Goal: Information Seeking & Learning: Learn about a topic

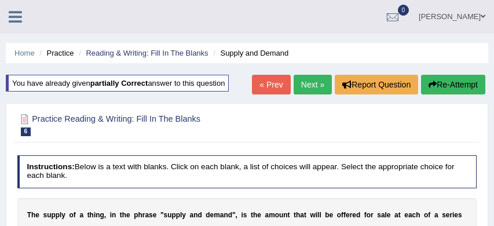
select select "raised"
select select "take"
select select "treat"
select select "market"
select select "amount"
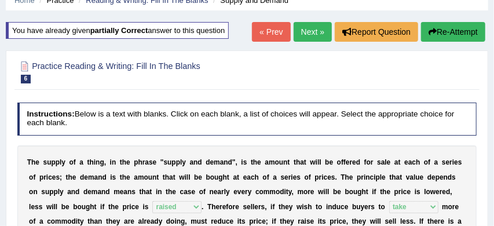
scroll to position [50, 0]
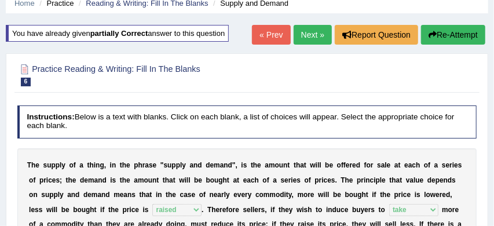
click at [303, 31] on link "Next »" at bounding box center [313, 35] width 38 height 20
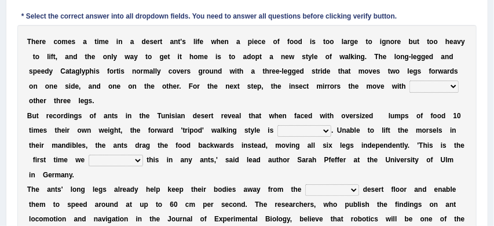
scroll to position [183, 0]
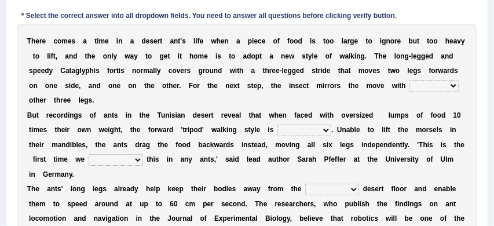
click at [454, 86] on select "her its there his" at bounding box center [433, 86] width 49 height 12
select select "its"
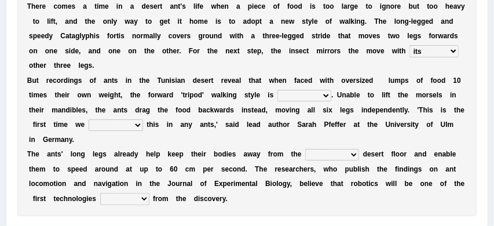
scroll to position [219, 0]
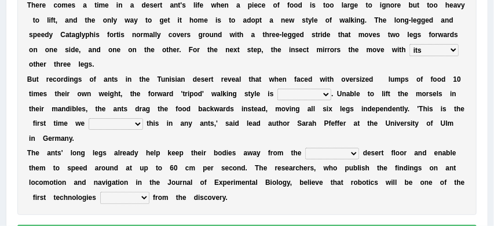
click at [325, 94] on select "abandoned abandon abandoning abandoned" at bounding box center [304, 95] width 54 height 12
select select "abandoned"
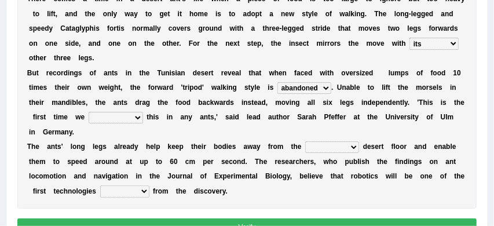
scroll to position [227, 0]
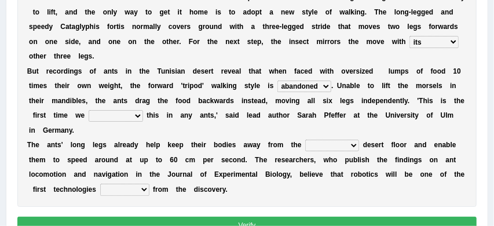
click at [137, 115] on select "saw seen having seen have seen" at bounding box center [116, 116] width 54 height 12
select select "have seen"
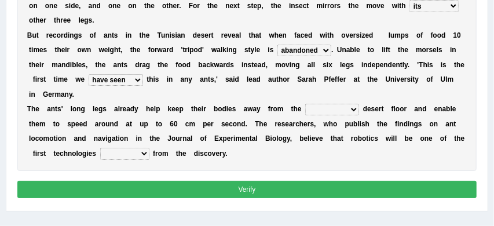
scroll to position [263, 0]
click at [354, 109] on select "emotional stuck unsensored scorching" at bounding box center [332, 110] width 54 height 12
select select "scorching"
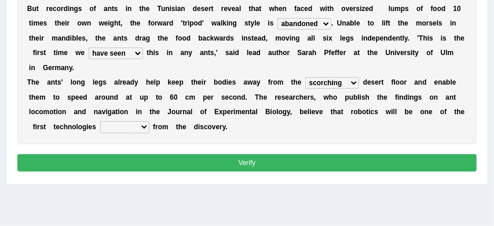
scroll to position [290, 0]
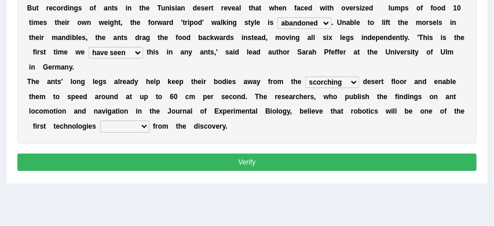
click at [145, 126] on select "benefited benefit to benefit benefits" at bounding box center [124, 126] width 49 height 12
select select "benefits"
click at [167, 164] on button "Verify" at bounding box center [247, 161] width 460 height 17
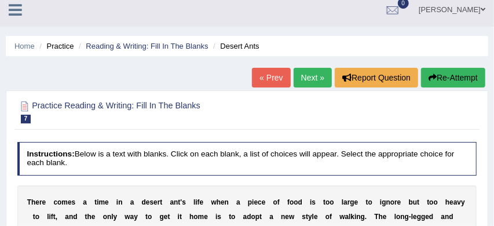
scroll to position [1, 0]
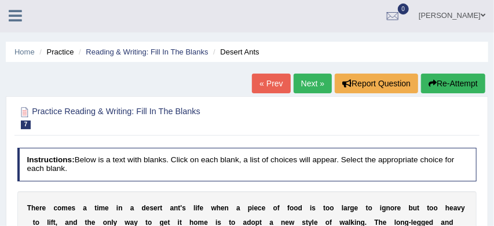
click at [310, 80] on link "Next »" at bounding box center [313, 84] width 38 height 20
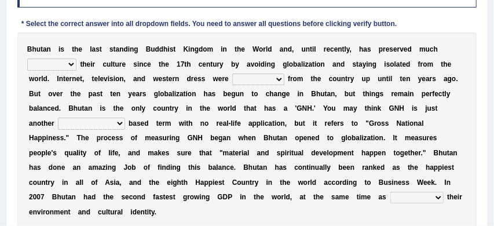
scroll to position [176, 0]
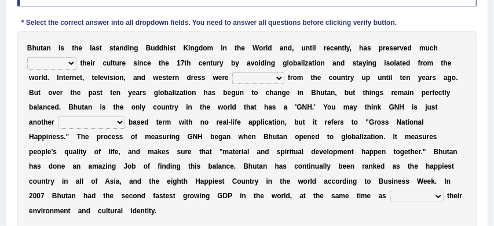
click at [72, 64] on select "of about to for" at bounding box center [51, 63] width 49 height 12
select select "of"
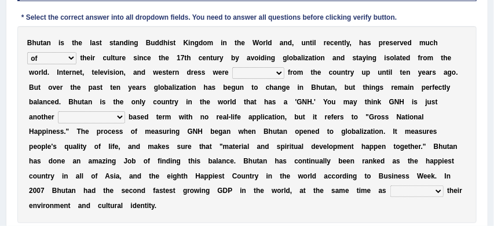
scroll to position [184, 0]
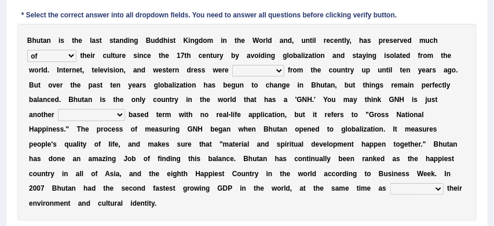
click at [281, 71] on select "summoned observed displayed banned" at bounding box center [258, 71] width 52 height 12
select select "banned"
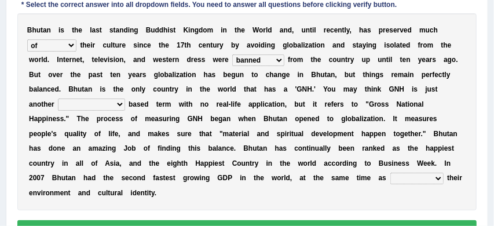
scroll to position [195, 0]
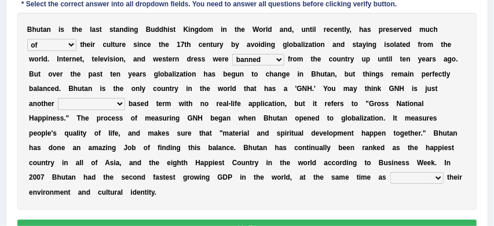
click at [120, 105] on select "statistically barely overwhelmingly roughly" at bounding box center [91, 104] width 67 height 12
select select "overwhelmingly"
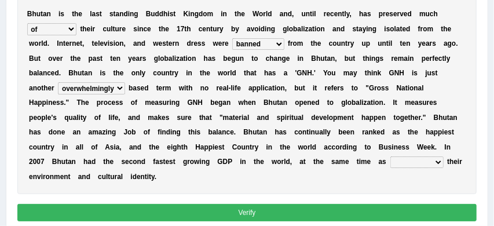
scroll to position [215, 0]
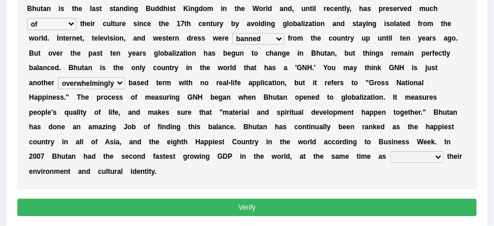
click at [438, 157] on select "demeaning intruding maintaining mourning" at bounding box center [416, 157] width 53 height 12
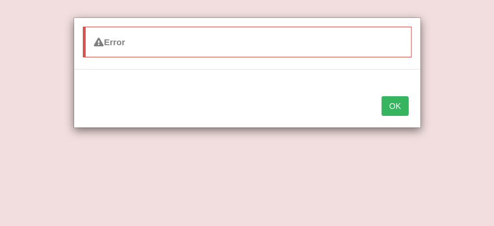
click at [397, 107] on button "OK" at bounding box center [395, 106] width 27 height 20
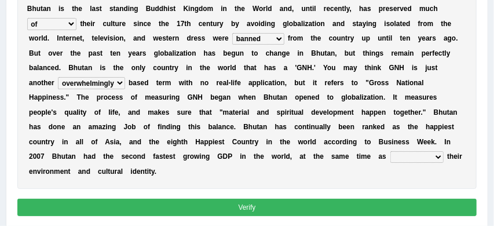
click at [441, 156] on select "demeaning intruding maintaining mourning" at bounding box center [416, 157] width 53 height 12
select select "maintaining"
click at [350, 208] on button "Verify" at bounding box center [247, 207] width 460 height 17
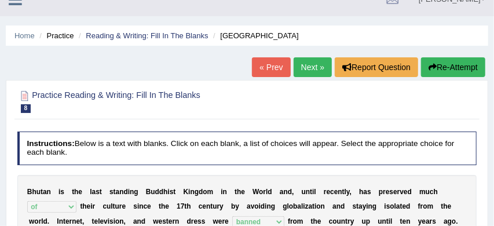
scroll to position [13, 0]
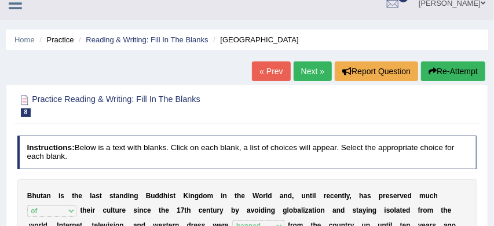
click at [304, 74] on link "Next »" at bounding box center [313, 71] width 38 height 20
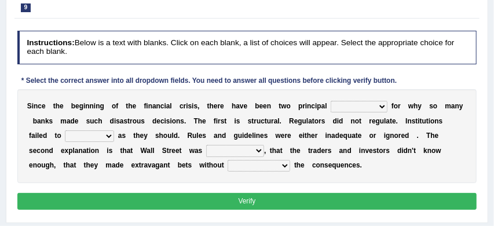
scroll to position [123, 0]
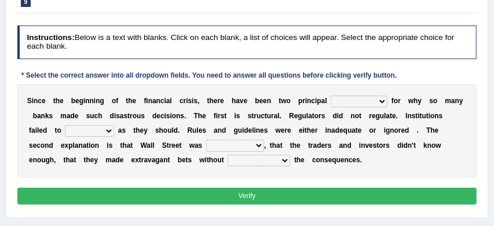
click at [381, 98] on select "explanations debates excuses examples" at bounding box center [359, 102] width 57 height 12
select select "explanations"
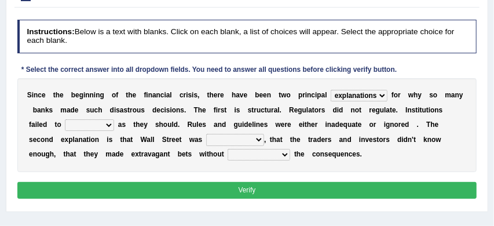
click at [83, 124] on select "function use stabilize maintain" at bounding box center [89, 125] width 49 height 12
select select "stabilize"
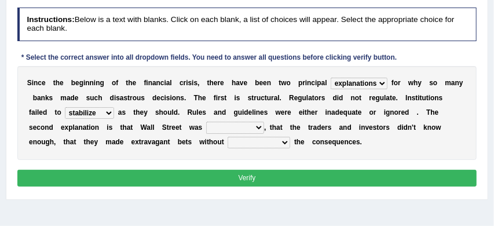
scroll to position [142, 0]
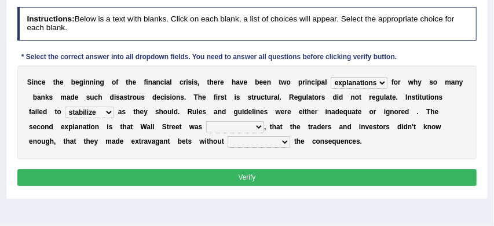
click at [226, 128] on select "rough rampant incompetent irresponsible" at bounding box center [235, 127] width 58 height 12
select select "irresponsible"
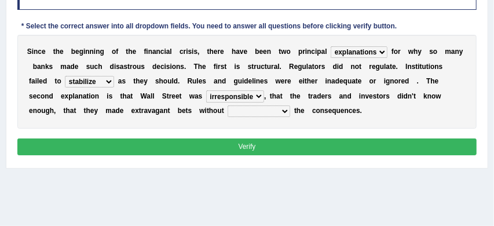
scroll to position [173, 0]
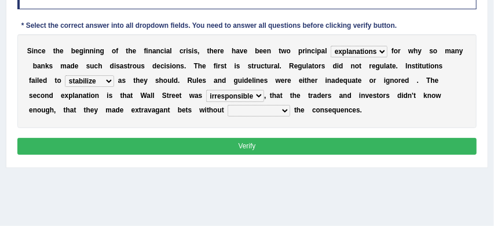
click at [235, 113] on select "counting understanding correcting valuing" at bounding box center [259, 111] width 63 height 12
select select "understanding"
click at [224, 145] on button "Verify" at bounding box center [247, 146] width 460 height 17
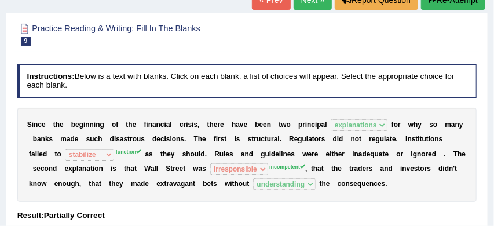
scroll to position [66, 0]
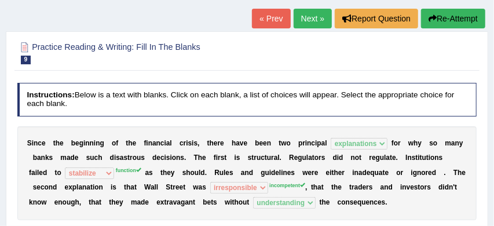
click at [452, 18] on button "Re-Attempt" at bounding box center [453, 19] width 64 height 20
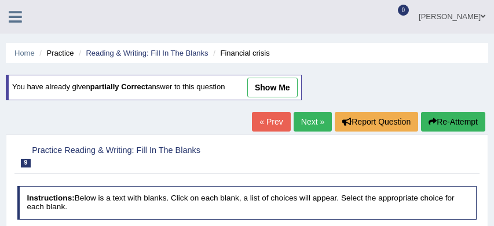
scroll to position [147, 0]
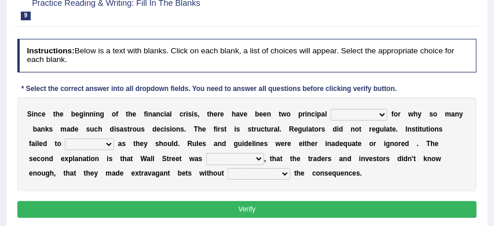
click at [381, 115] on select "explanations debates excuses examples" at bounding box center [359, 115] width 57 height 12
select select "explanations"
click at [83, 144] on select "function use stabilize maintain" at bounding box center [89, 144] width 49 height 12
select select "function"
click at [234, 173] on select "counting understanding correcting valuing" at bounding box center [259, 174] width 63 height 12
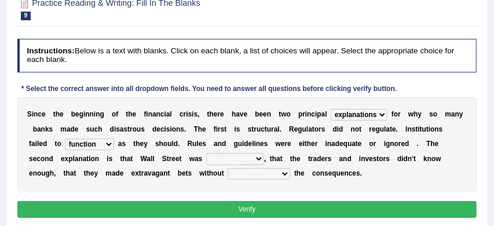
select select "understanding"
click at [225, 158] on select "rough rampant incompetent irresponsible" at bounding box center [235, 159] width 58 height 12
select select "irresponsible"
click at [202, 208] on button "Verify" at bounding box center [247, 209] width 460 height 17
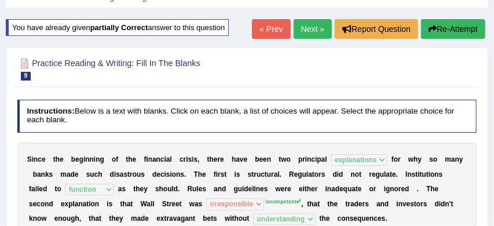
scroll to position [56, 0]
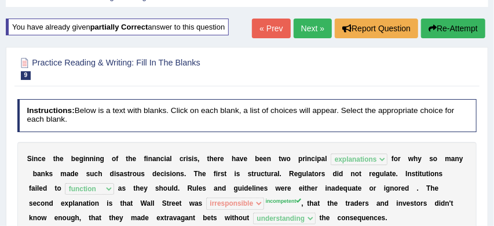
click at [467, 29] on button "Re-Attempt" at bounding box center [453, 29] width 64 height 20
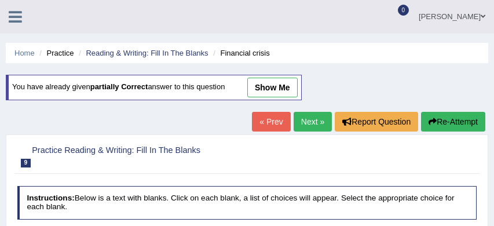
scroll to position [145, 0]
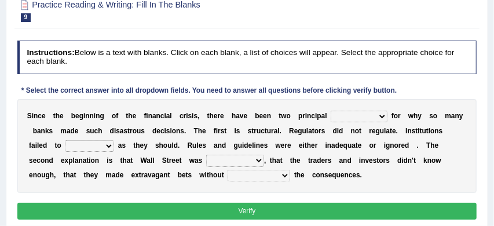
click at [382, 115] on select "explanations debates excuses examples" at bounding box center [359, 117] width 57 height 12
select select "explanations"
click at [83, 145] on select "function use stabilize maintain" at bounding box center [89, 146] width 49 height 12
select select "function"
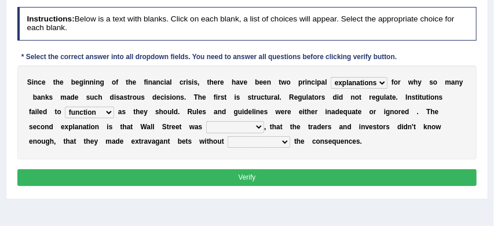
scroll to position [179, 0]
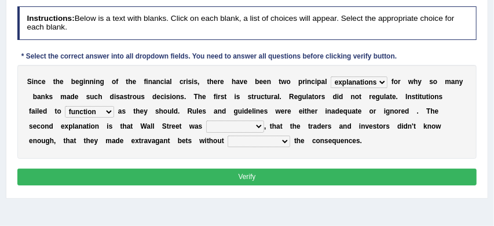
click at [226, 126] on select "rough rampant incompetent irresponsible" at bounding box center [235, 126] width 58 height 12
select select "incompetent"
click at [234, 142] on select "counting understanding correcting valuing" at bounding box center [259, 141] width 63 height 12
select select "understanding"
click at [236, 177] on button "Verify" at bounding box center [247, 176] width 460 height 17
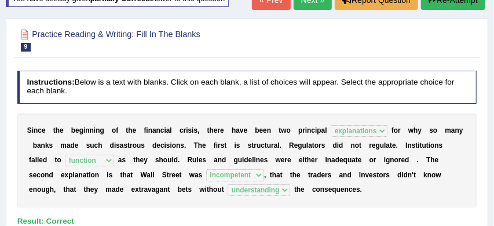
scroll to position [57, 0]
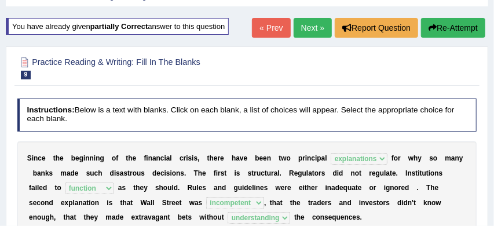
click at [310, 28] on link "Next »" at bounding box center [313, 28] width 38 height 20
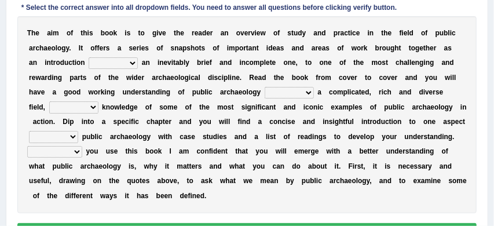
scroll to position [194, 0]
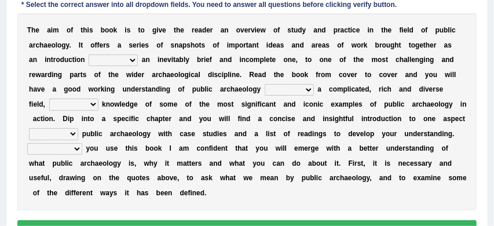
click at [134, 61] on select "because albeit unless despite" at bounding box center [113, 60] width 49 height 12
select select "unless"
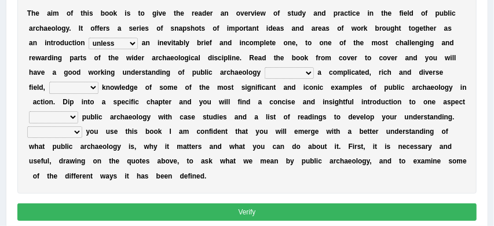
scroll to position [214, 0]
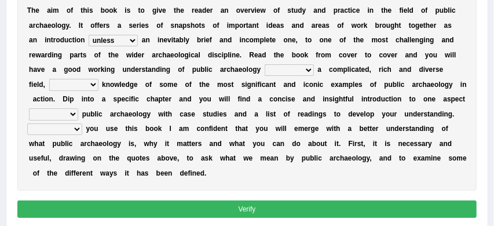
click at [306, 72] on select "for along with as" at bounding box center [289, 70] width 49 height 12
select select "as"
click at [72, 86] on select "despite of whatever as well as as though" at bounding box center [73, 85] width 49 height 12
select select "as well as"
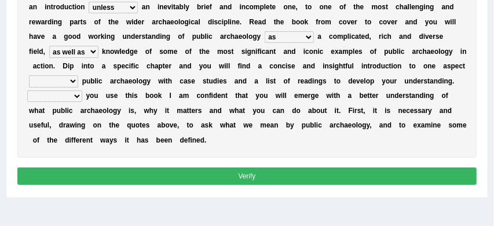
scroll to position [247, 0]
click at [72, 84] on select "in on by of" at bounding box center [53, 81] width 49 height 12
select select "in"
click at [76, 96] on select "Even That However Considering" at bounding box center [54, 96] width 55 height 12
select select "Even"
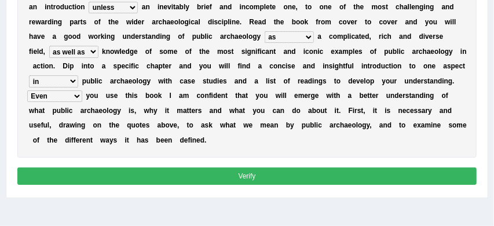
click at [203, 177] on button "Verify" at bounding box center [247, 175] width 460 height 17
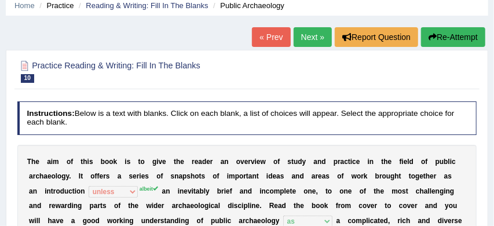
scroll to position [42, 0]
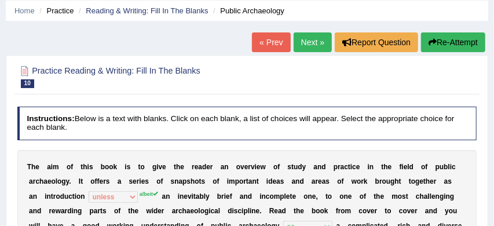
click at [446, 38] on button "Re-Attempt" at bounding box center [453, 42] width 64 height 20
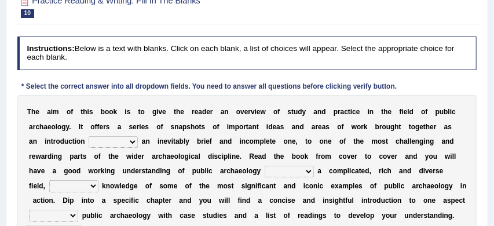
scroll to position [152, 0]
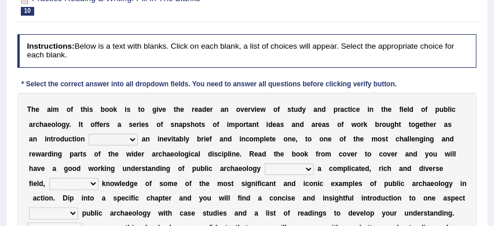
click at [134, 139] on select "because albeit unless despite" at bounding box center [113, 140] width 49 height 12
select select "albeit"
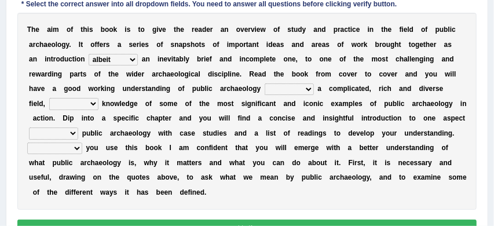
scroll to position [237, 0]
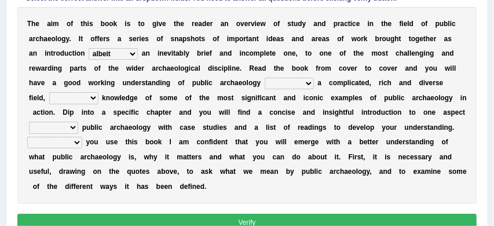
click at [74, 96] on select "despite of whatever as well as as though" at bounding box center [73, 98] width 49 height 12
select select "as well as"
click at [72, 124] on select "in on by of" at bounding box center [53, 128] width 49 height 12
select select "in"
click at [309, 83] on select "for along with as" at bounding box center [289, 84] width 49 height 12
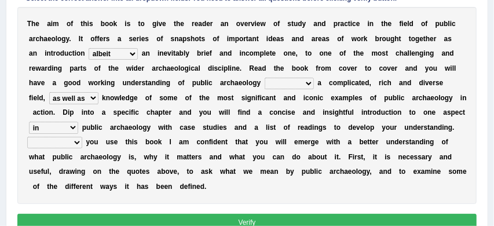
select select "as"
click at [74, 142] on select "Even That However Considering" at bounding box center [54, 143] width 55 height 12
select select "That"
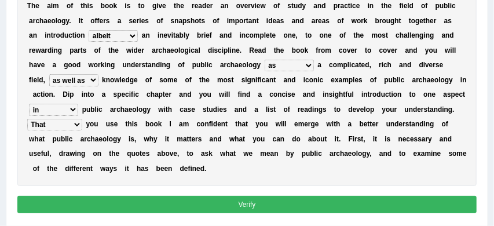
scroll to position [261, 0]
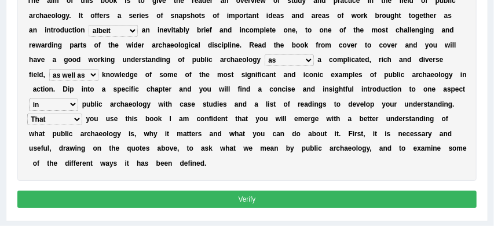
click at [229, 197] on button "Verify" at bounding box center [247, 198] width 460 height 17
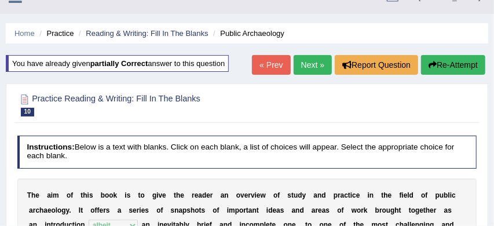
scroll to position [0, 0]
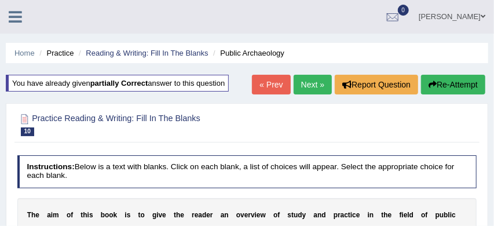
click at [307, 87] on link "Next »" at bounding box center [313, 85] width 38 height 20
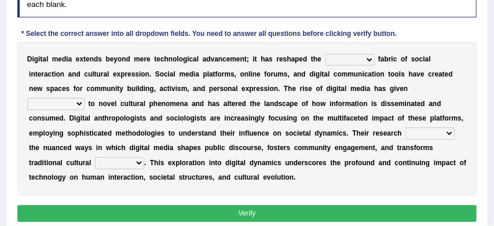
scroll to position [166, 0]
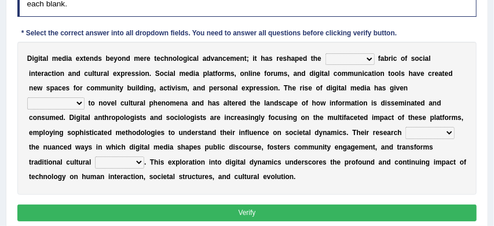
click at [371, 60] on select "very somehow somewhat both" at bounding box center [349, 59] width 49 height 12
select select "very"
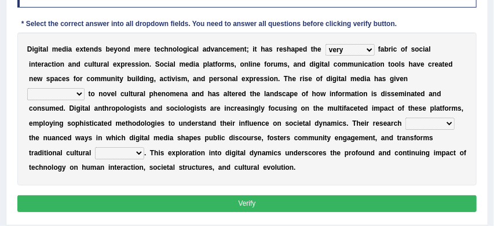
scroll to position [176, 0]
